Goal: Task Accomplishment & Management: Manage account settings

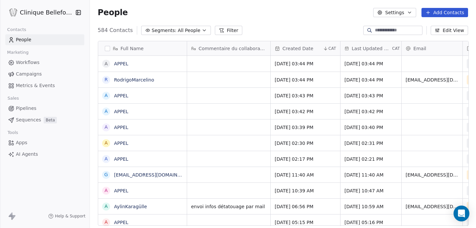
scroll to position [201, 387]
click at [212, 82] on div "grid" at bounding box center [228, 80] width 83 height 16
type textarea "**********"
click at [321, 80] on html "Clinique Bellefontaine Contacts People Marketing Workflows Campaigns Metrics & …" at bounding box center [238, 114] width 476 height 228
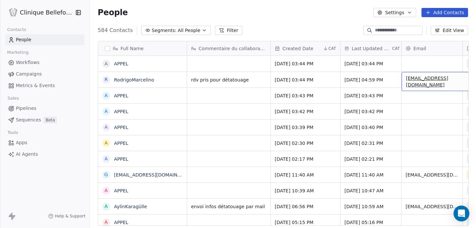
scroll to position [0, 56]
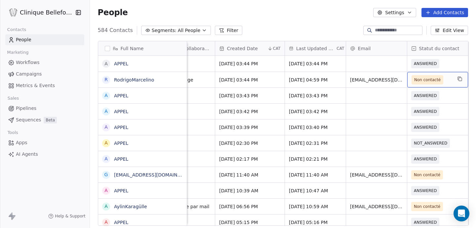
click at [415, 78] on span "Non contacté" at bounding box center [427, 80] width 26 height 7
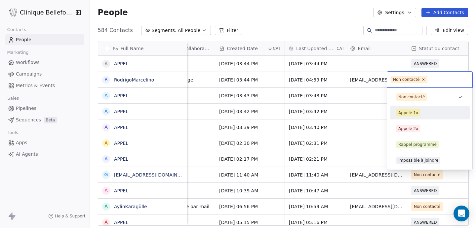
click at [402, 110] on div "Appelé 1x" at bounding box center [408, 113] width 20 height 6
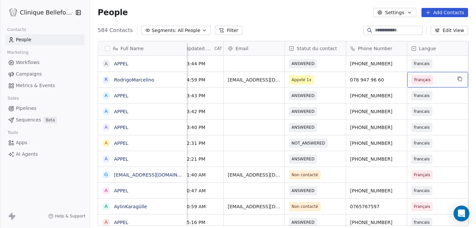
scroll to position [0, 239]
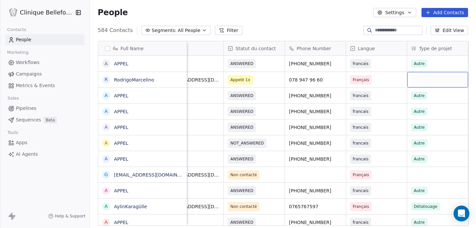
click at [433, 82] on div "grid" at bounding box center [437, 80] width 61 height 16
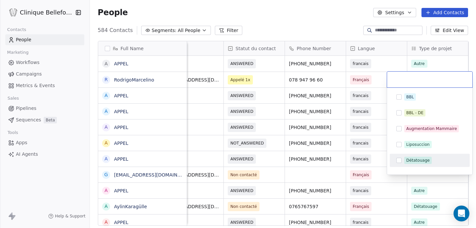
click at [399, 163] on button "Suggestions" at bounding box center [398, 160] width 5 height 5
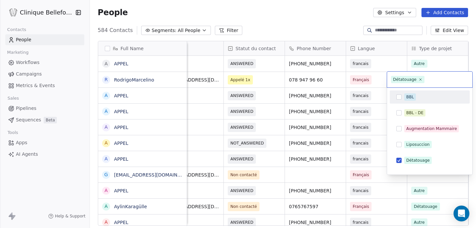
click at [457, 82] on input "text" at bounding box center [447, 79] width 43 height 7
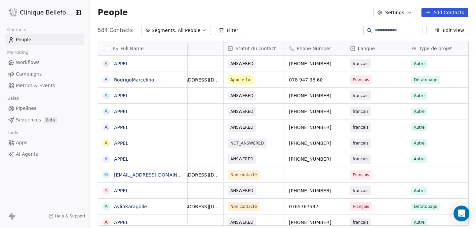
click at [352, 75] on html "Clinique Bellefontaine Contacts People Marketing Workflows Campaigns Metrics & …" at bounding box center [238, 114] width 476 height 228
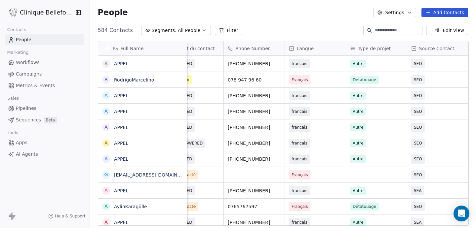
scroll to position [0, 363]
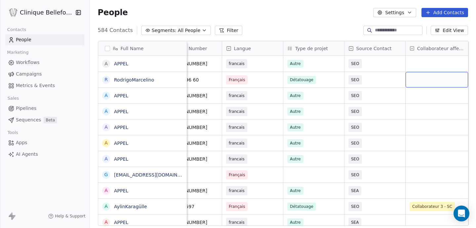
click at [424, 78] on div "grid" at bounding box center [437, 80] width 62 height 16
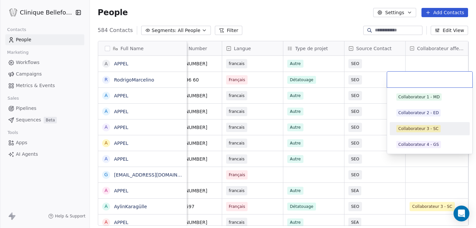
click at [410, 130] on div "Collaborateur 3 - SC" at bounding box center [418, 129] width 40 height 6
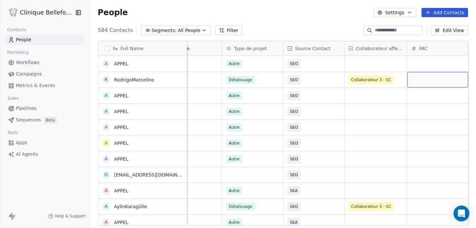
scroll to position [0, 485]
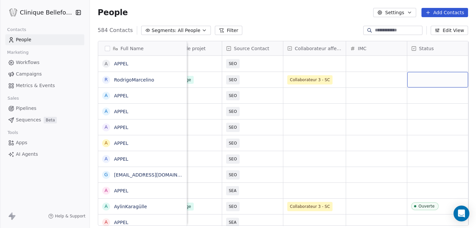
click at [429, 81] on div "grid" at bounding box center [437, 80] width 61 height 16
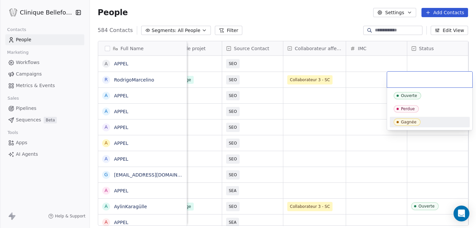
click at [408, 122] on div "Gagnée" at bounding box center [409, 122] width 16 height 5
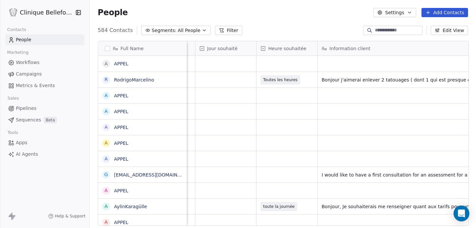
scroll to position [0, 0]
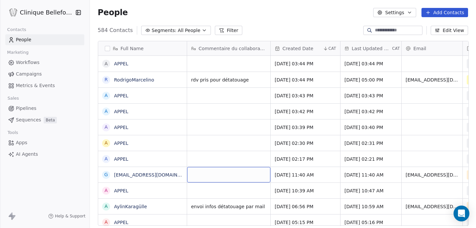
click at [245, 178] on div "grid" at bounding box center [228, 175] width 83 height 16
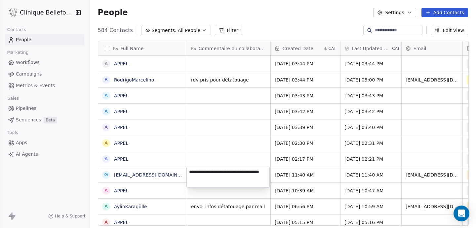
type textarea "**********"
click at [324, 179] on html "Clinique Bellefontaine Contacts People Marketing Workflows Campaigns Metrics & …" at bounding box center [238, 114] width 476 height 228
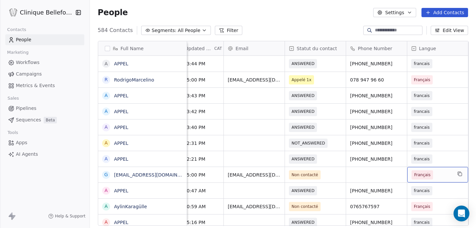
scroll to position [0, 239]
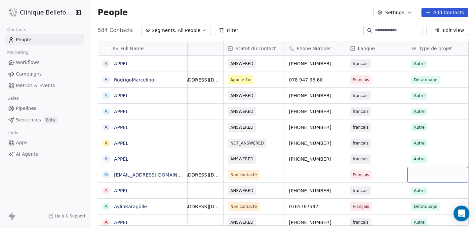
click at [426, 177] on div "grid" at bounding box center [437, 175] width 61 height 16
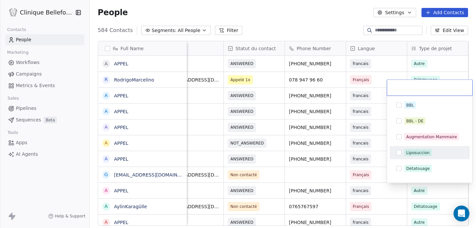
click at [399, 154] on button "Suggestions" at bounding box center [398, 152] width 5 height 5
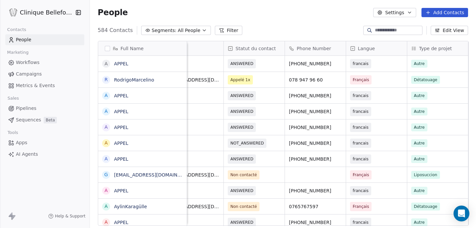
click at [351, 155] on html "Clinique Bellefontaine Contacts People Marketing Workflows Campaigns Metrics & …" at bounding box center [238, 114] width 476 height 228
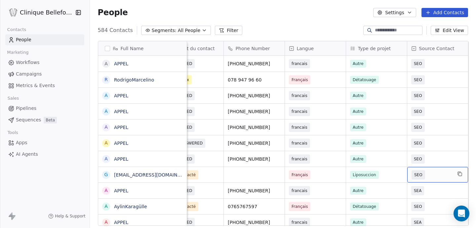
scroll to position [0, 363]
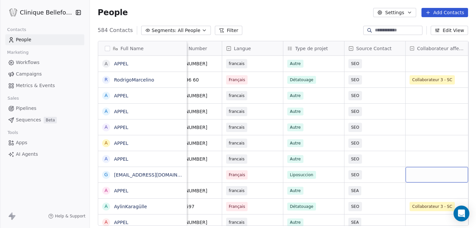
click at [434, 176] on div "grid" at bounding box center [437, 175] width 62 height 16
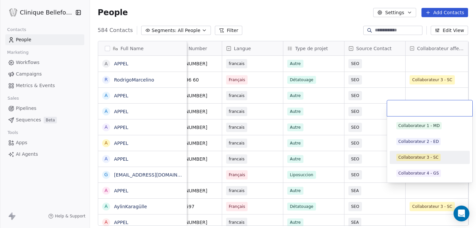
click at [429, 158] on div "Collaborateur 3 - SC" at bounding box center [418, 158] width 40 height 6
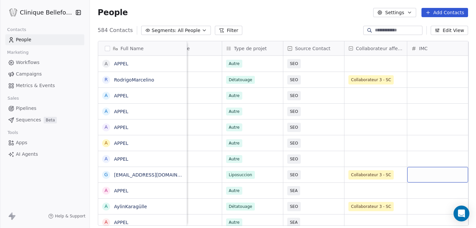
scroll to position [0, 485]
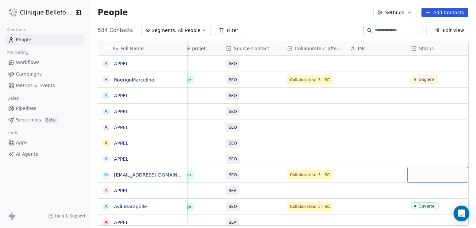
click at [442, 177] on div "grid" at bounding box center [437, 175] width 61 height 16
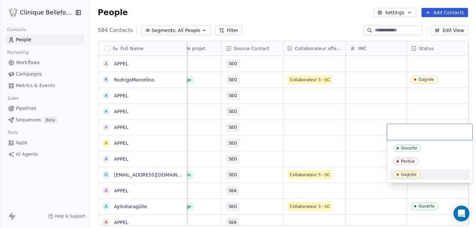
click at [361, 179] on html "Clinique Bellefontaine Contacts People Marketing Workflows Campaigns Metrics & …" at bounding box center [238, 114] width 476 height 228
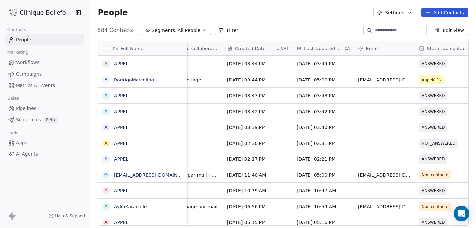
scroll to position [0, 0]
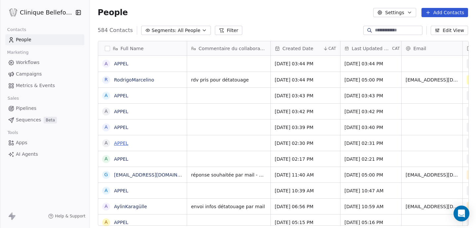
click at [121, 143] on link "APPEL" at bounding box center [121, 143] width 14 height 5
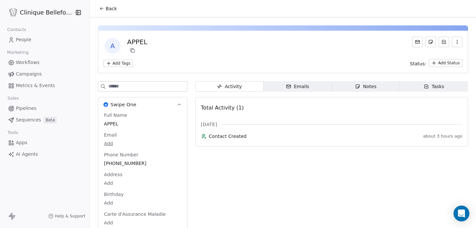
click at [108, 7] on span "Back" at bounding box center [111, 8] width 11 height 7
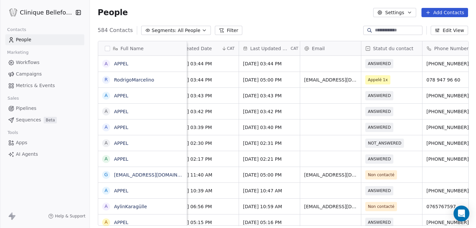
scroll to position [0, 109]
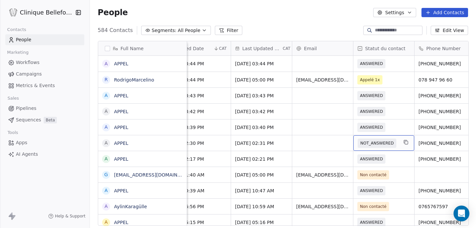
click at [383, 143] on span "NOT_ANSWERED" at bounding box center [376, 143] width 33 height 7
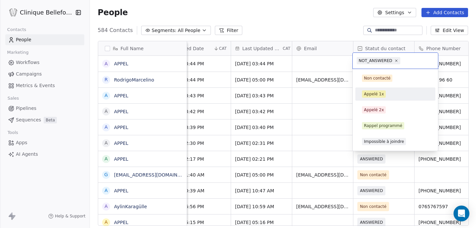
click at [374, 92] on div "Appelé 1x" at bounding box center [374, 94] width 20 height 6
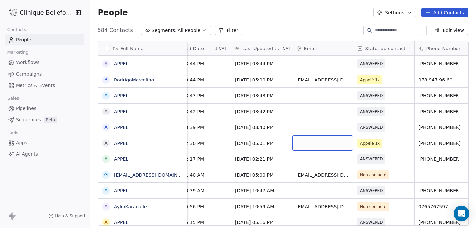
scroll to position [0, 0]
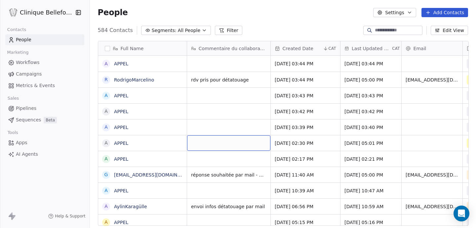
click at [215, 143] on div "grid" at bounding box center [228, 144] width 83 height 16
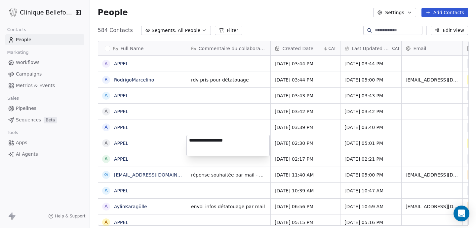
type textarea "**********"
click at [227, 125] on html "Clinique Bellefontaine Contacts People Marketing Workflows Campaigns Metrics & …" at bounding box center [238, 114] width 476 height 228
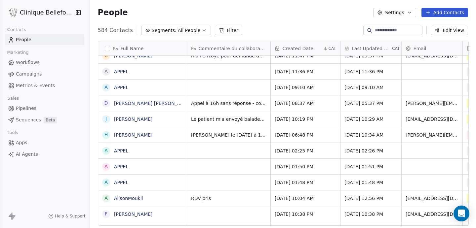
click at [122, 71] on link "APPEL" at bounding box center [121, 71] width 14 height 5
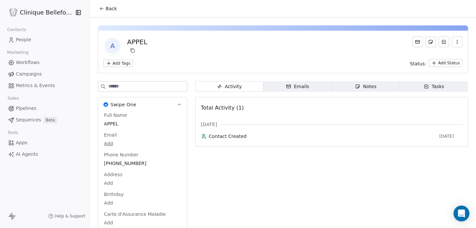
click at [106, 8] on span "Back" at bounding box center [111, 8] width 11 height 7
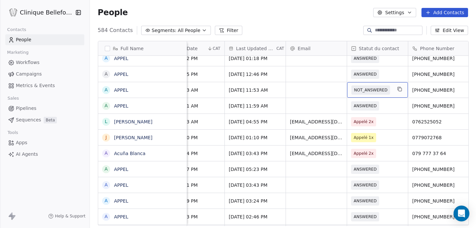
click at [368, 90] on span "NOT_ANSWERED" at bounding box center [370, 90] width 33 height 7
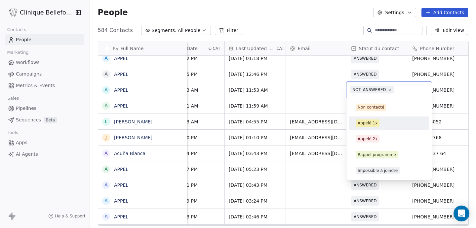
click at [366, 123] on div "Appelé 1x" at bounding box center [368, 123] width 20 height 6
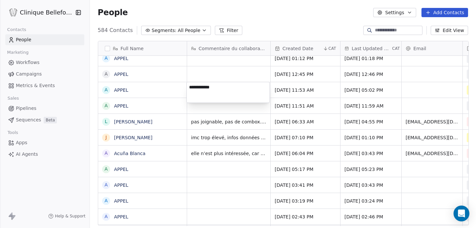
type textarea "**********"
click at [232, 110] on html "Clinique Bellefontaine Contacts People Marketing Workflows Campaigns Metrics & …" at bounding box center [238, 114] width 476 height 228
